Goal: Transaction & Acquisition: Register for event/course

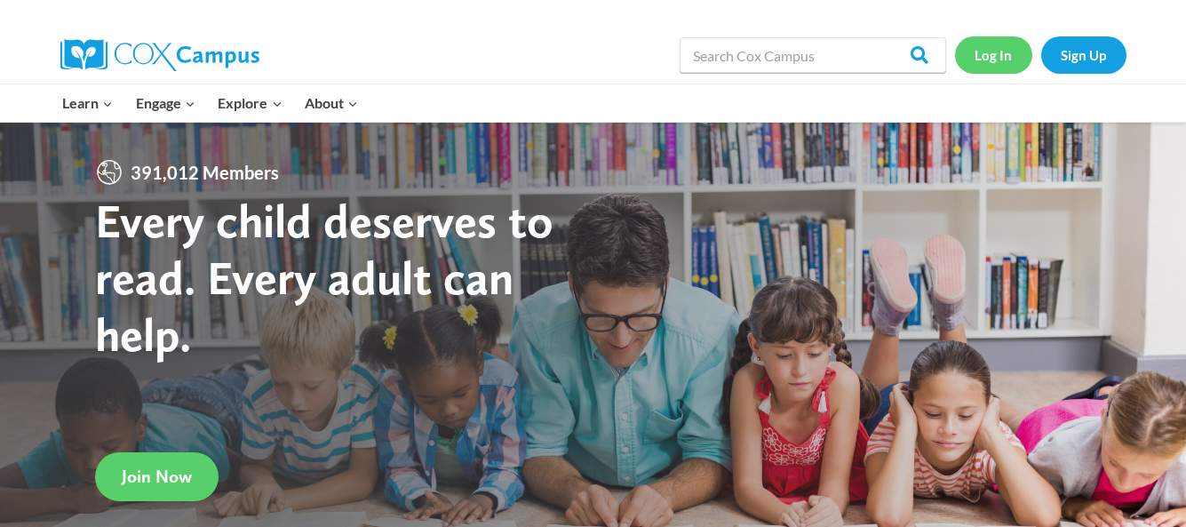
click at [990, 54] on link "Log In" at bounding box center [993, 54] width 77 height 36
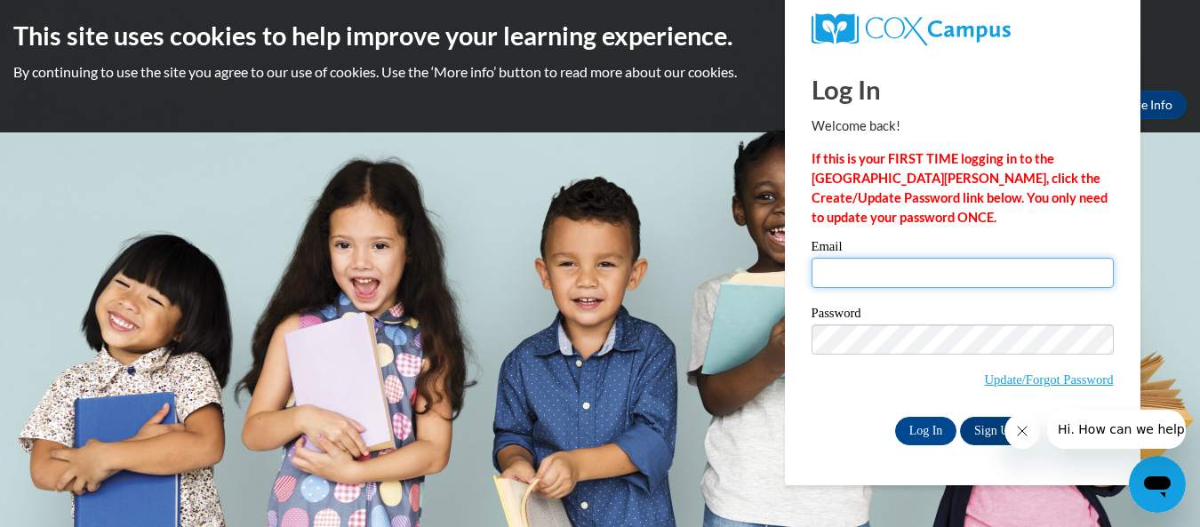
click at [883, 273] on input "Email" at bounding box center [962, 273] width 302 height 30
type input "[EMAIL_ADDRESS][DOMAIN_NAME]"
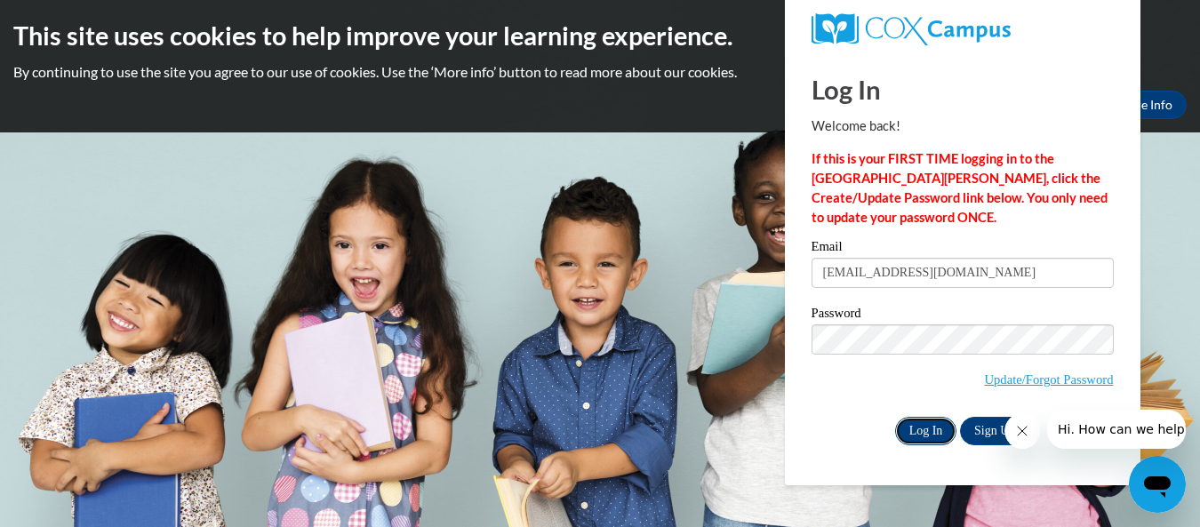
click at [920, 426] on input "Log In" at bounding box center [926, 431] width 62 height 28
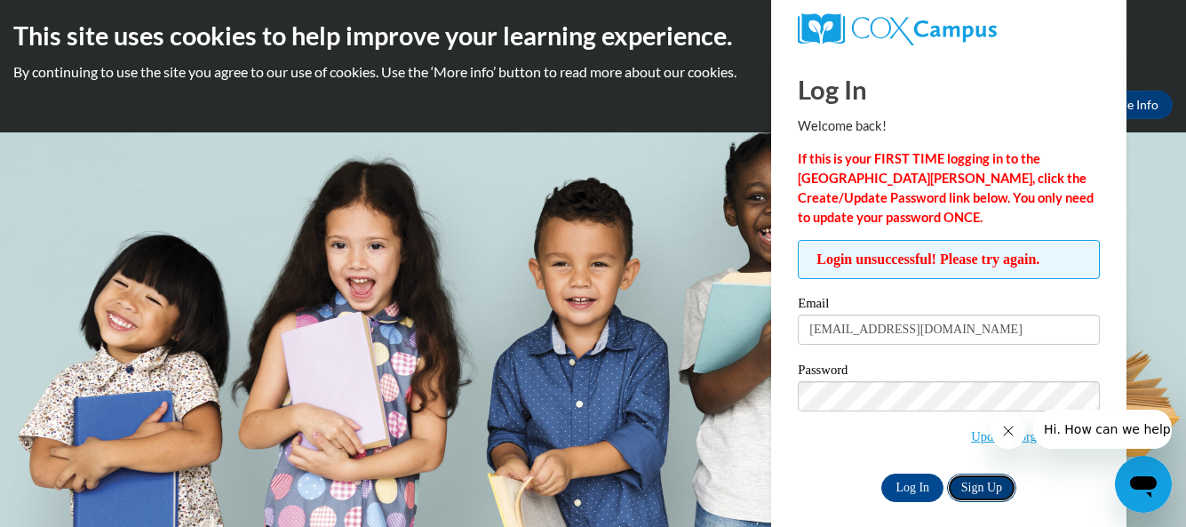
click at [985, 484] on link "Sign Up" at bounding box center [981, 488] width 69 height 28
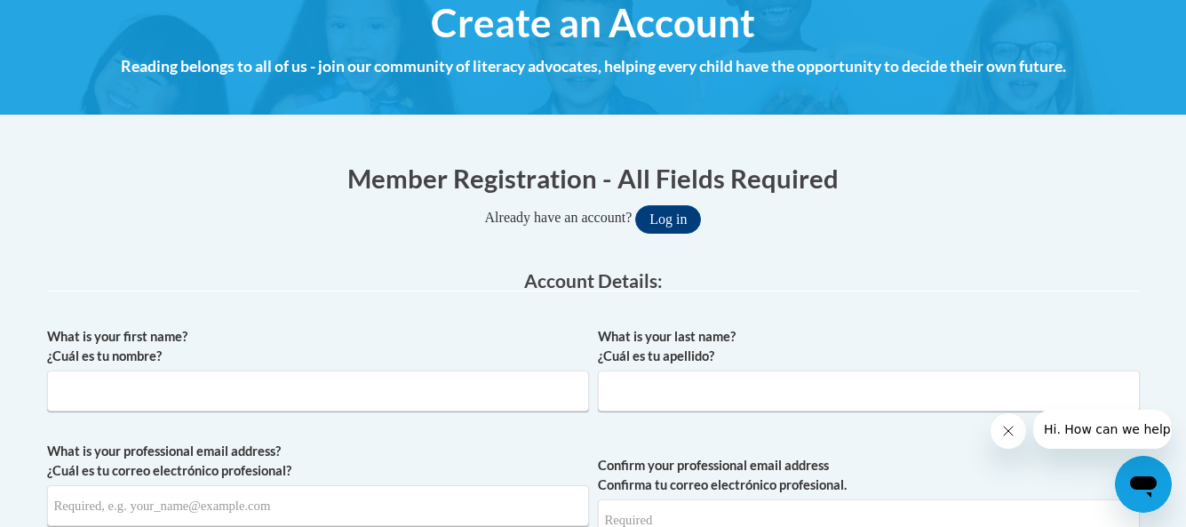
scroll to position [213, 0]
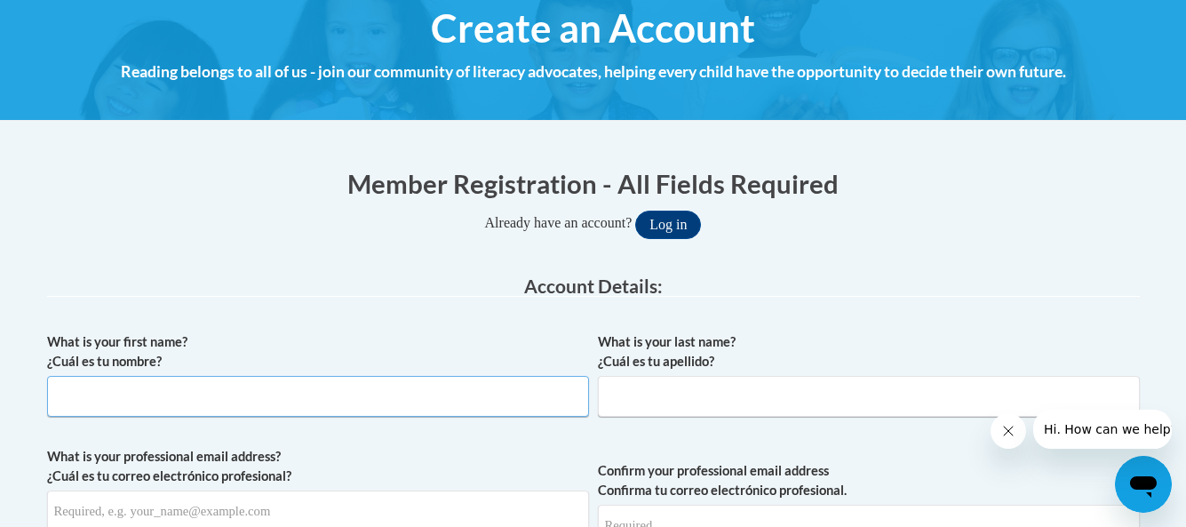
click at [252, 389] on input "What is your first name? ¿Cuál es tu nombre?" at bounding box center [318, 396] width 542 height 41
click at [257, 387] on input "What is your first name? ¿Cuál es tu nombre?" at bounding box center [318, 396] width 542 height 41
type input "Julie"
drag, startPoint x: 642, startPoint y: 402, endPoint x: 659, endPoint y: 399, distance: 17.1
click at [645, 400] on input "What is your last name? ¿Cuál es tu apellido?" at bounding box center [869, 396] width 542 height 41
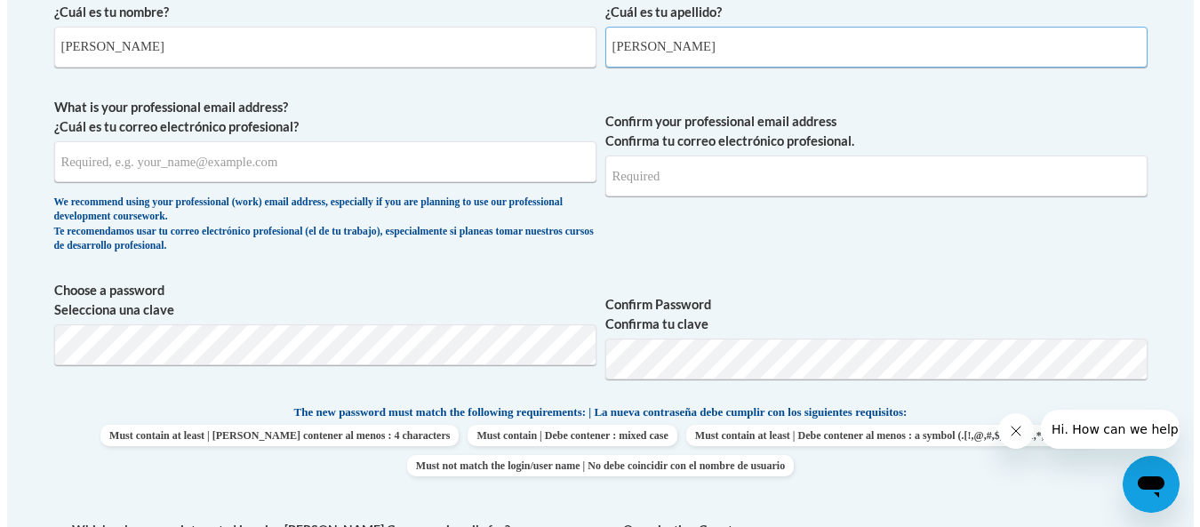
scroll to position [569, 0]
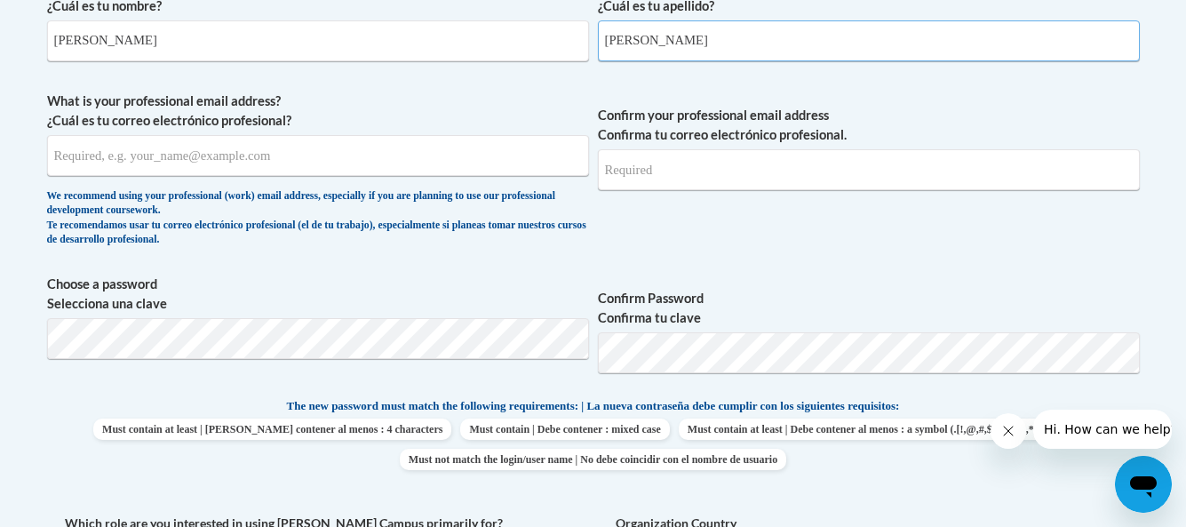
type input "Renfroe"
click at [356, 156] on input "What is your professional email address? ¿Cuál es tu correo electrónico profesi…" at bounding box center [318, 155] width 542 height 41
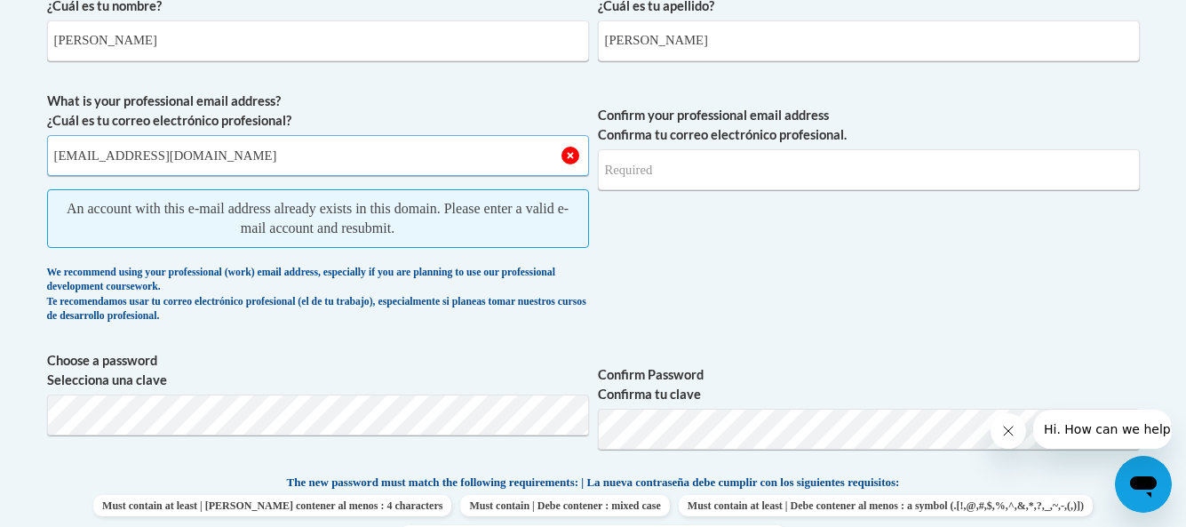
type input "[EMAIL_ADDRESS][DOMAIN_NAME]"
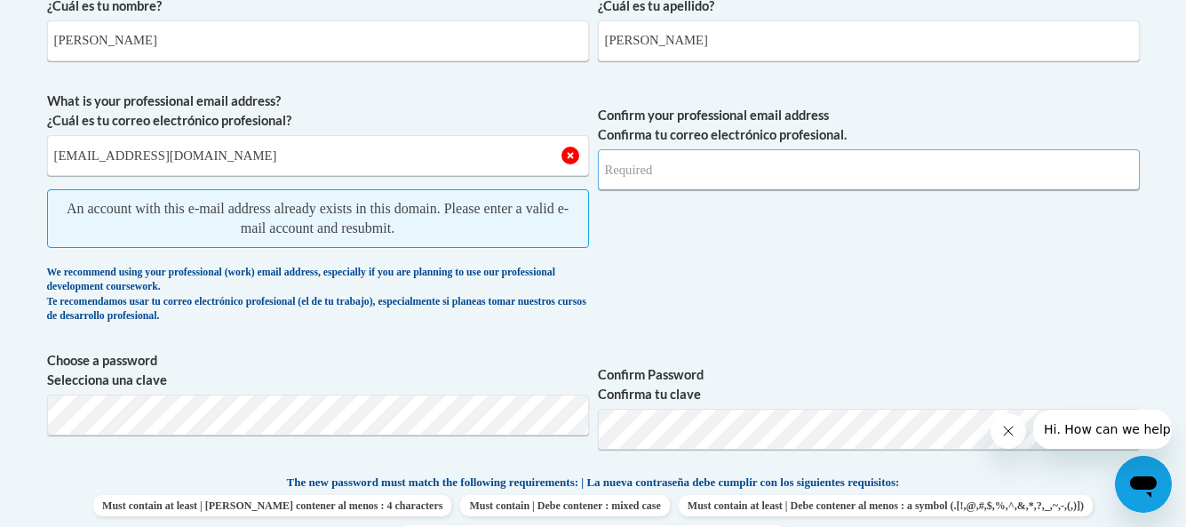
click at [711, 175] on input "Confirm your professional email address Confirma tu correo electrónico profesio…" at bounding box center [869, 169] width 542 height 41
type input "[EMAIL_ADDRESS][DOMAIN_NAME]"
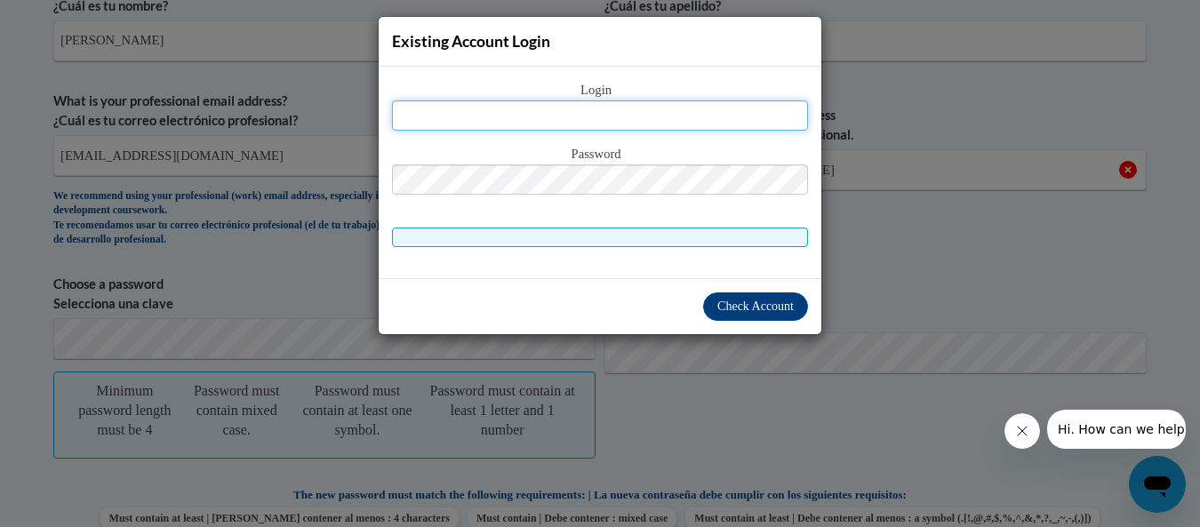
click at [616, 115] on input "text" at bounding box center [600, 115] width 416 height 30
type input "[EMAIL_ADDRESS][DOMAIN_NAME]"
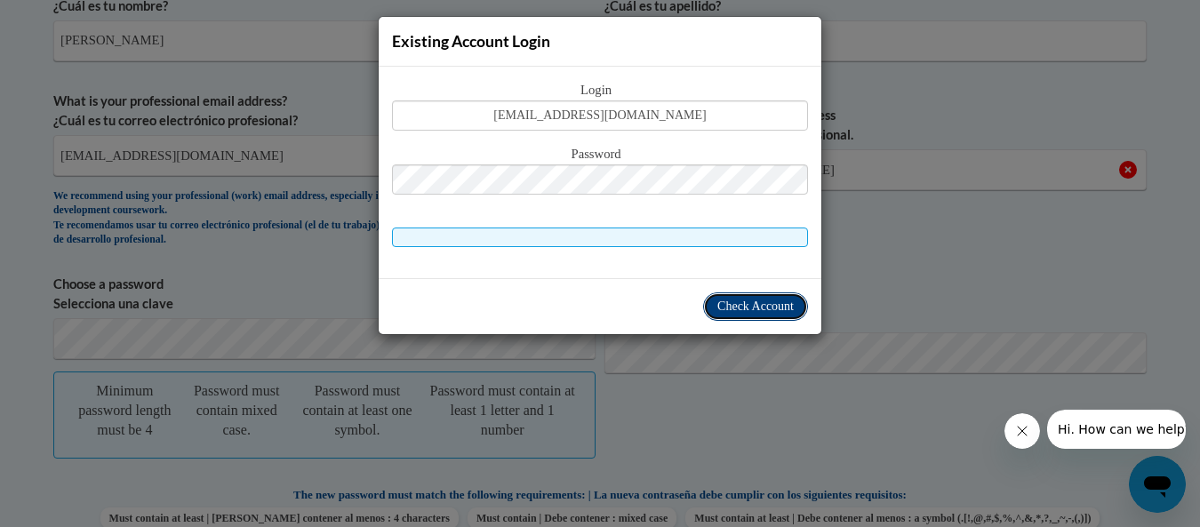
click at [741, 308] on span "Check Account" at bounding box center [755, 305] width 76 height 13
